Goal: Task Accomplishment & Management: Manage account settings

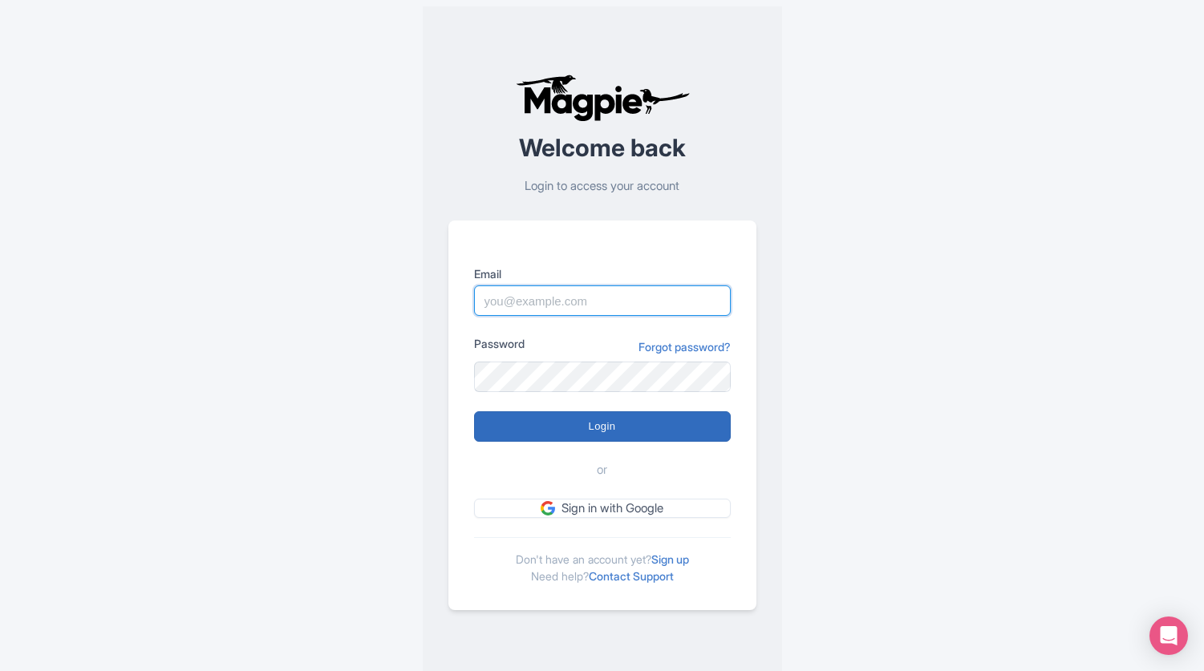
type input "[EMAIL_ADDRESS][DOMAIN_NAME]"
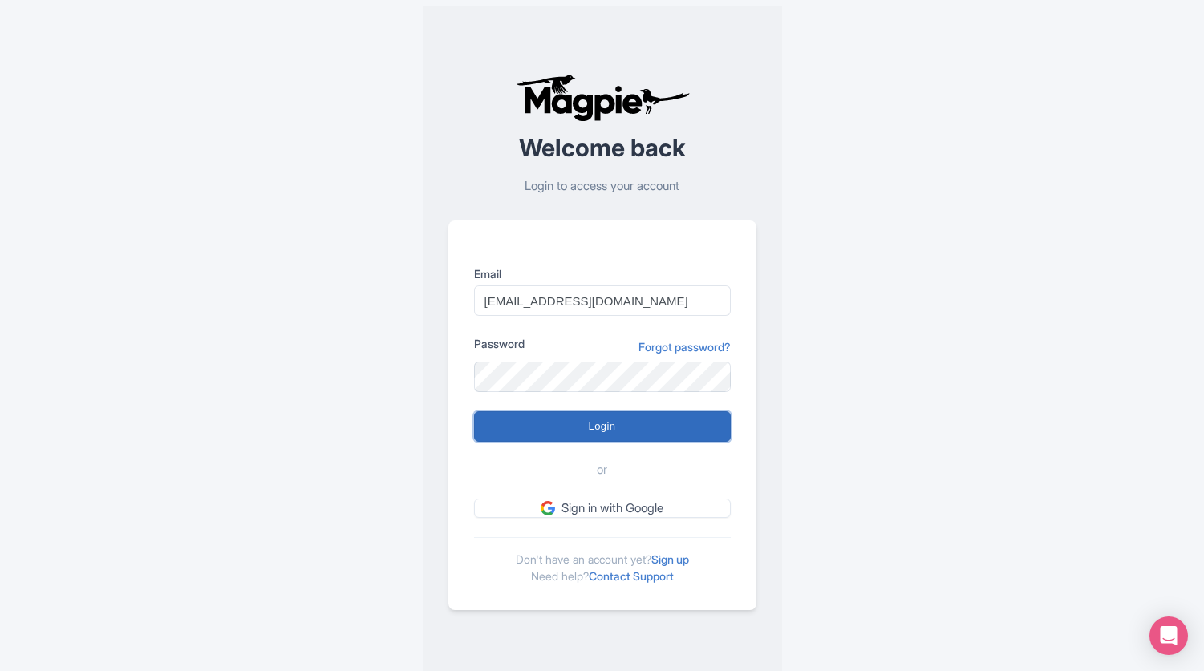
click at [525, 436] on input "Login" at bounding box center [602, 426] width 257 height 30
type input "Logging in..."
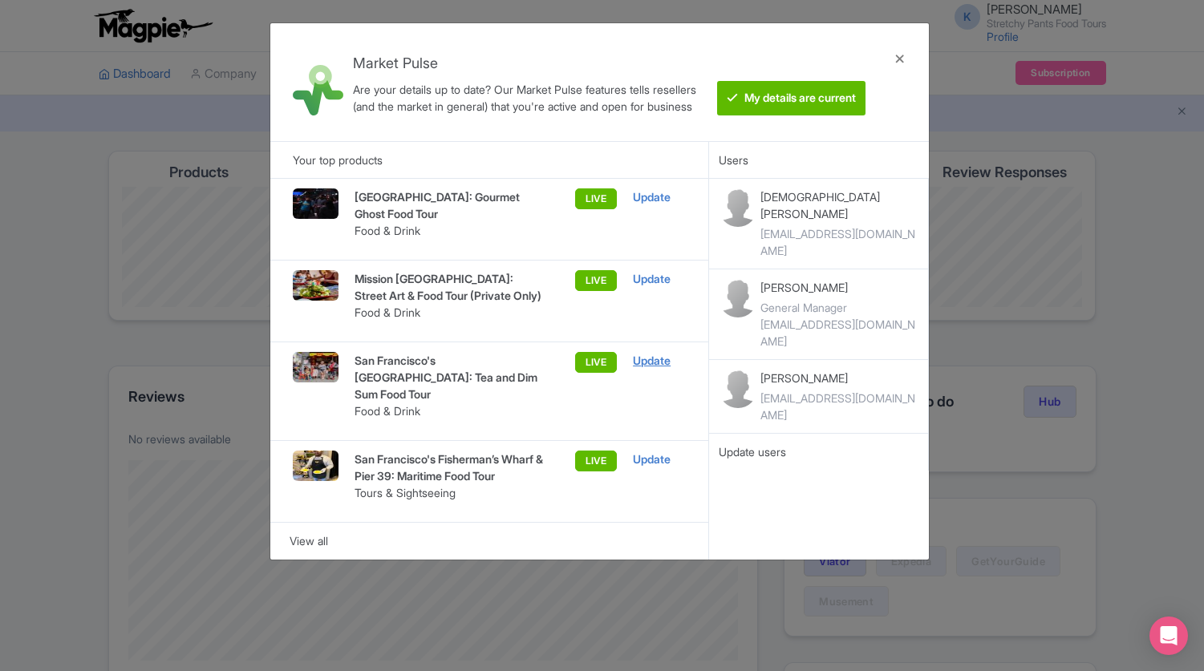
click at [658, 364] on div "Update" at bounding box center [659, 361] width 53 height 18
click at [659, 363] on div "Update" at bounding box center [659, 361] width 53 height 18
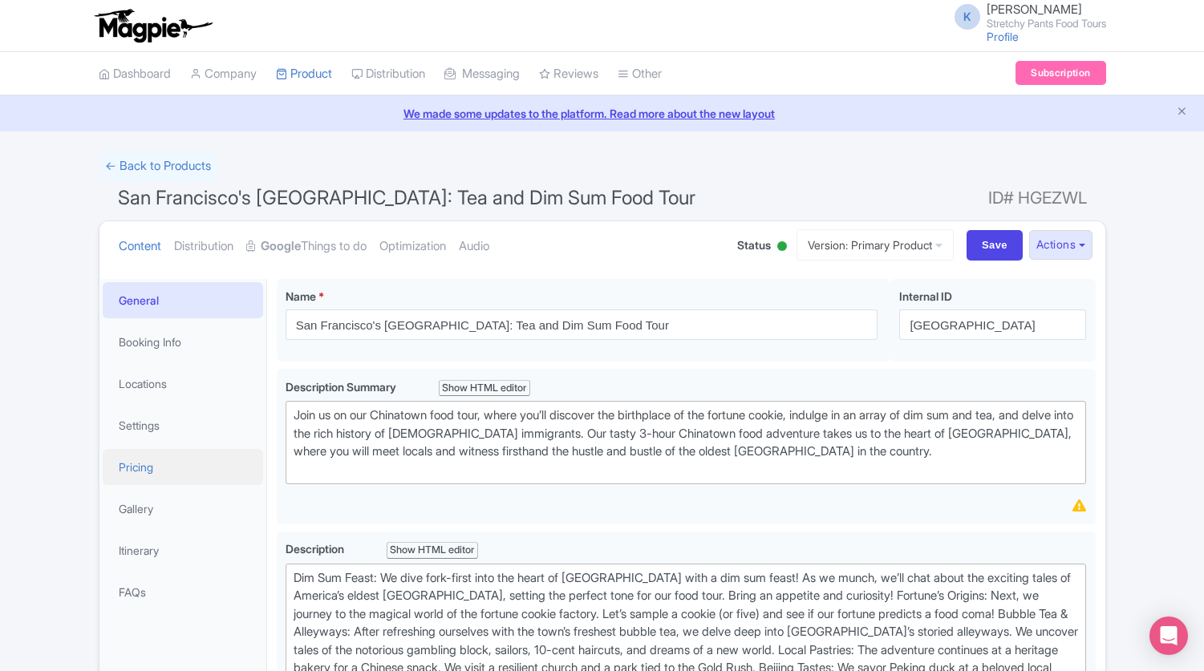
click at [148, 472] on link "Pricing" at bounding box center [183, 467] width 160 height 36
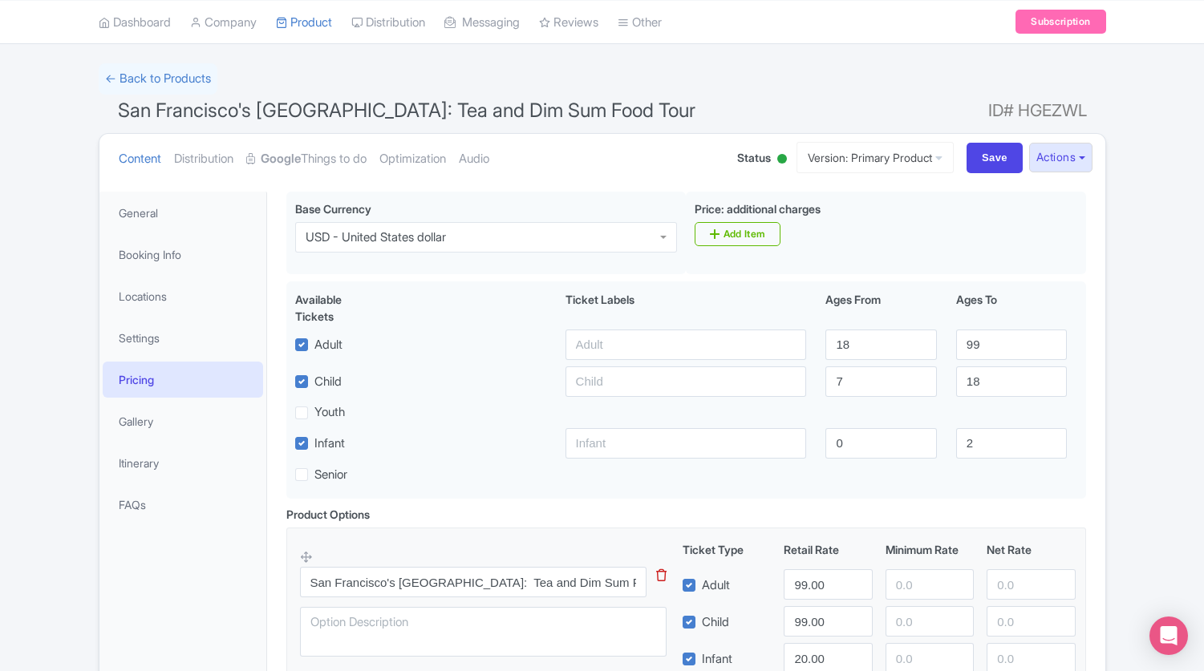
scroll to position [51, 0]
